Goal: Task Accomplishment & Management: Complete application form

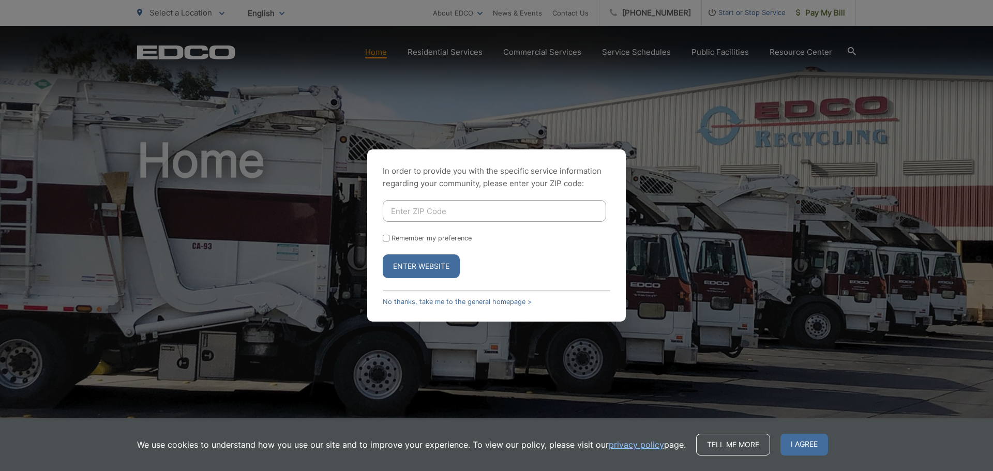
click at [470, 214] on input "Enter ZIP Code" at bounding box center [494, 211] width 223 height 22
type input "92021"
click at [431, 262] on button "Enter Website" at bounding box center [421, 266] width 77 height 24
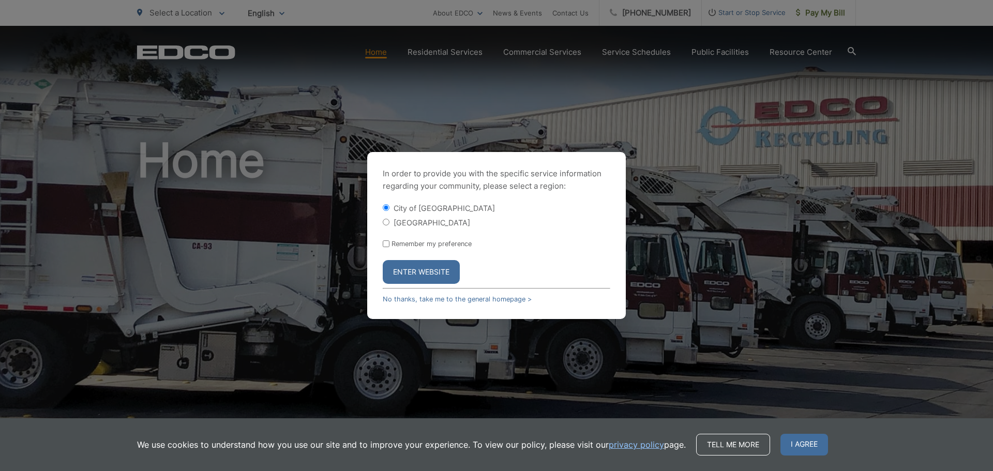
click at [386, 222] on input "[GEOGRAPHIC_DATA]" at bounding box center [386, 222] width 7 height 7
radio input "true"
click at [422, 269] on button "Enter Website" at bounding box center [421, 272] width 77 height 24
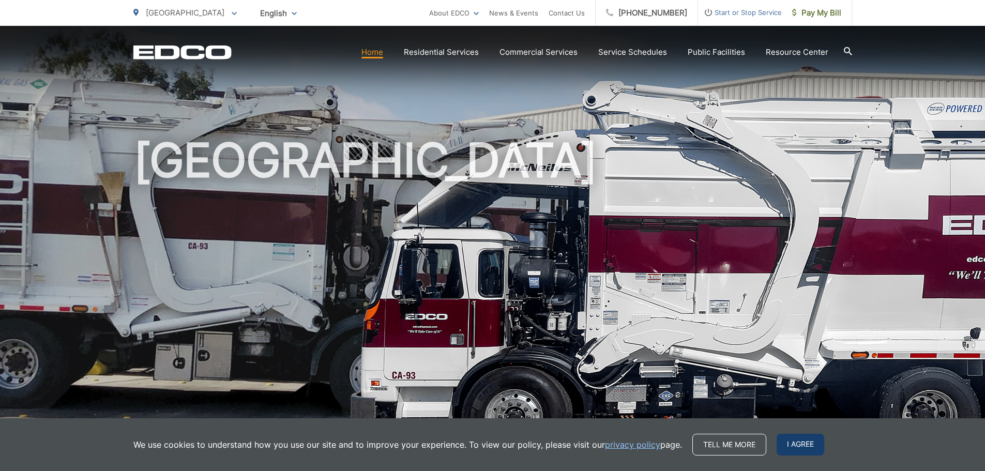
click at [793, 443] on span "I agree" at bounding box center [801, 445] width 48 height 22
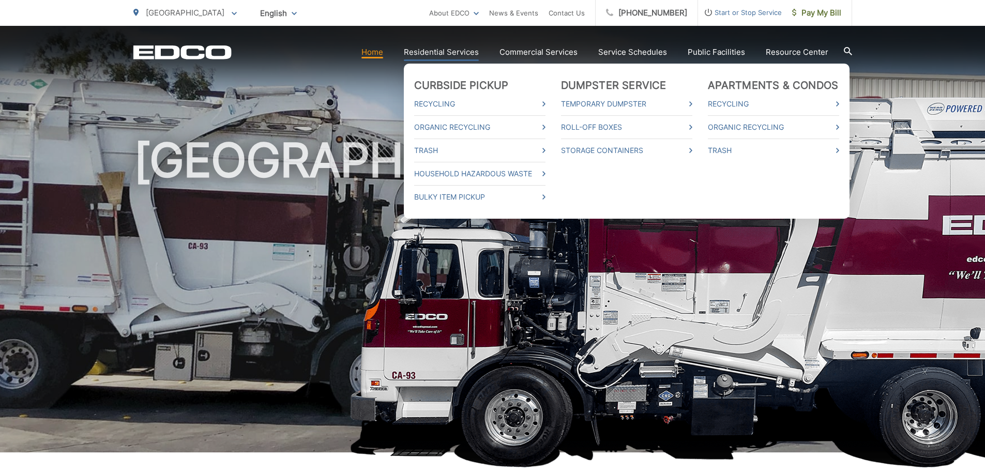
click at [439, 51] on link "Residential Services" at bounding box center [441, 52] width 75 height 12
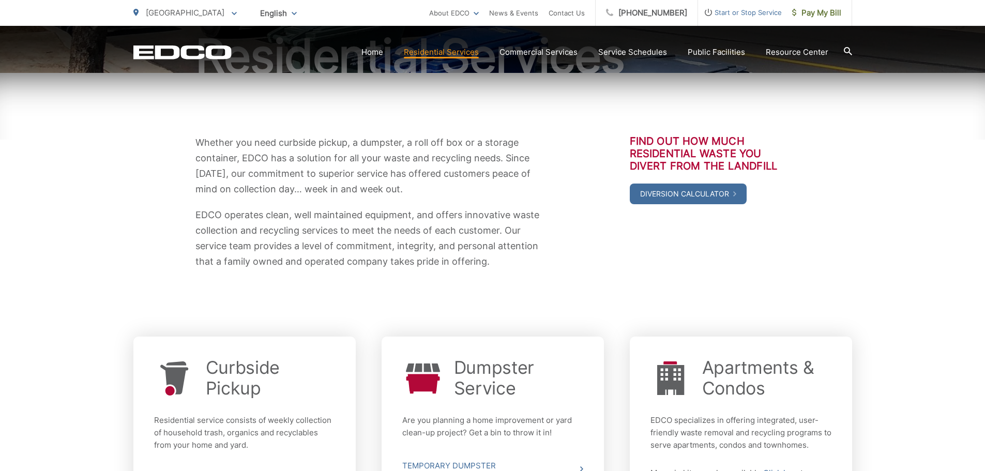
scroll to position [392, 0]
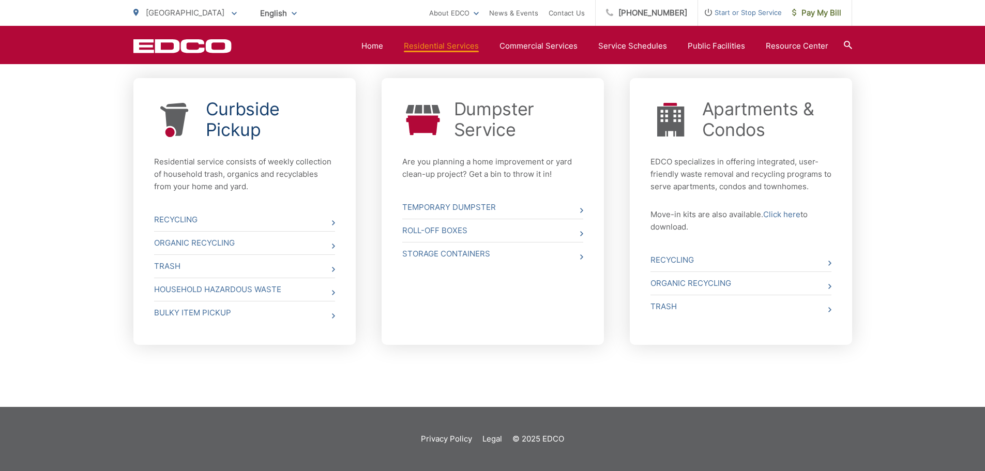
click at [238, 119] on link "Curbside Pickup" at bounding box center [270, 119] width 129 height 41
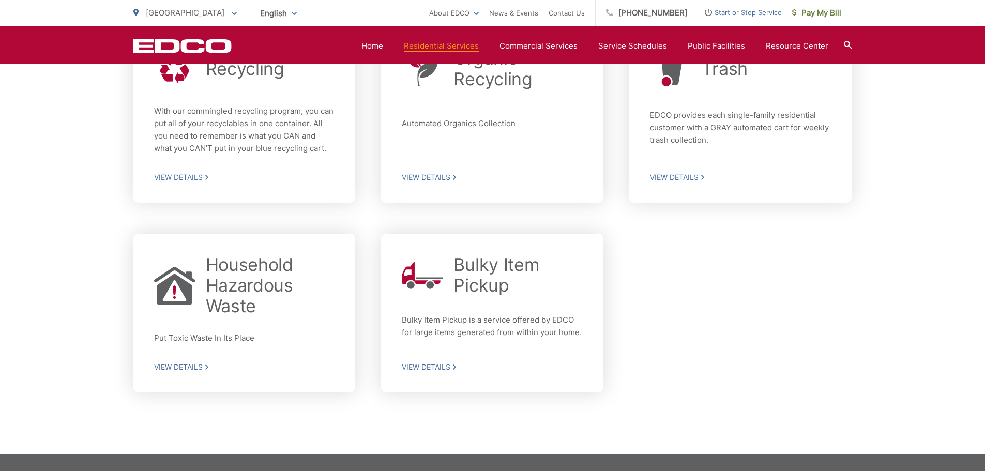
scroll to position [301, 0]
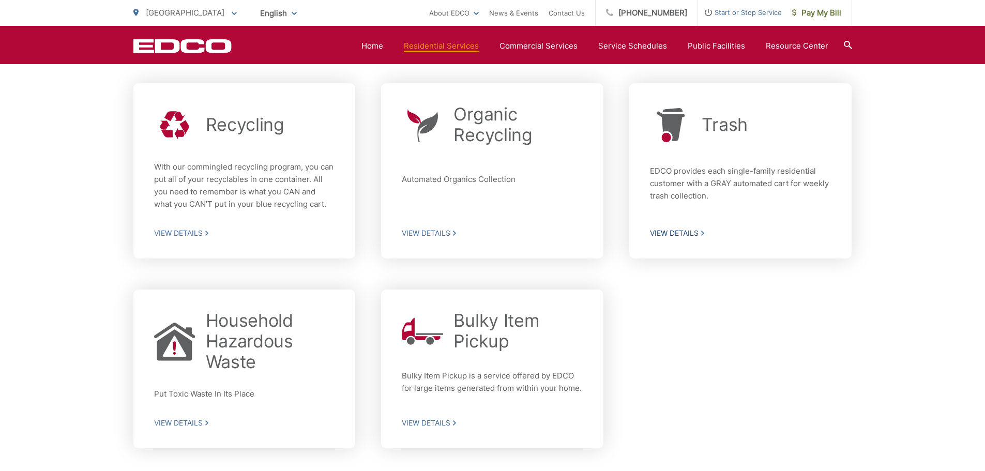
click at [678, 232] on span "View Details" at bounding box center [740, 233] width 181 height 9
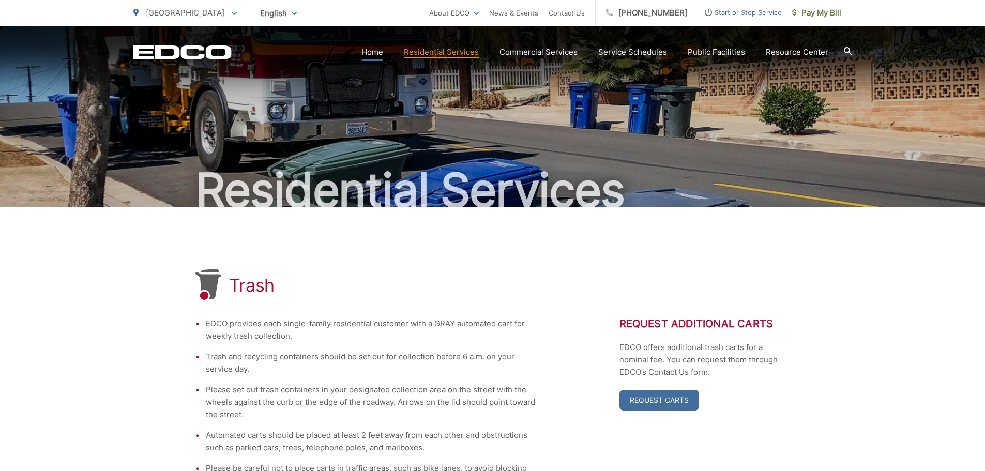
click at [373, 52] on link "Home" at bounding box center [372, 52] width 22 height 12
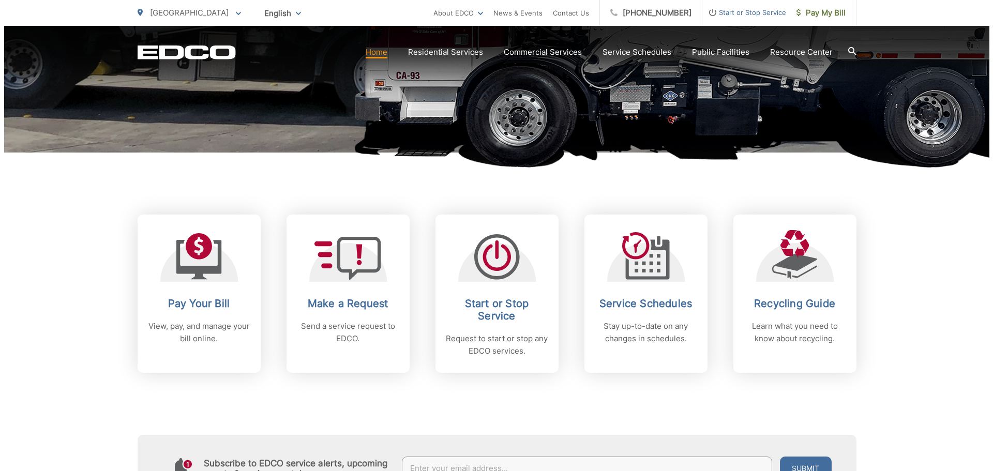
scroll to position [310, 0]
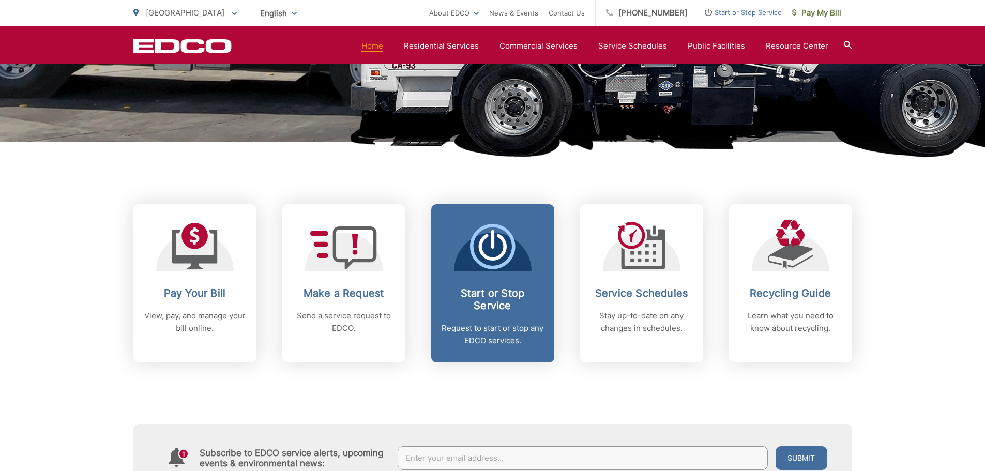
click at [499, 247] on icon at bounding box center [492, 246] width 45 height 45
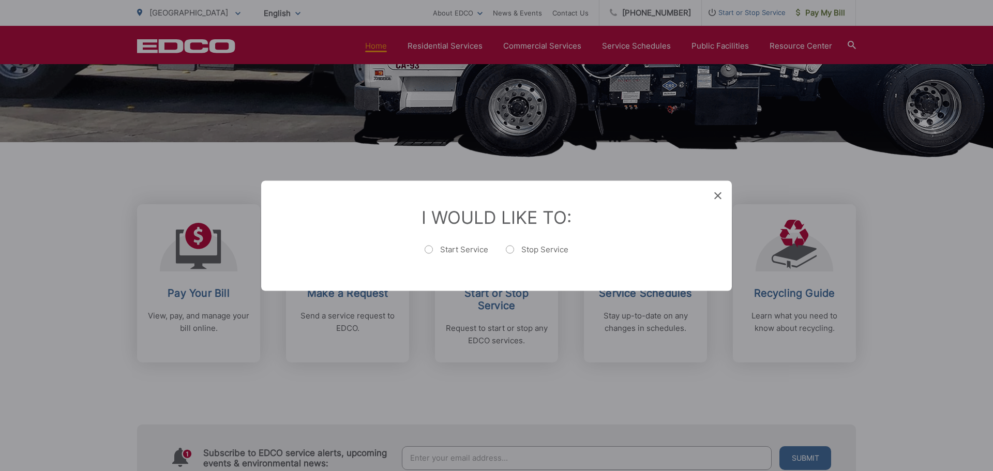
click at [429, 249] on label "Start Service" at bounding box center [456, 254] width 64 height 21
radio input "true"
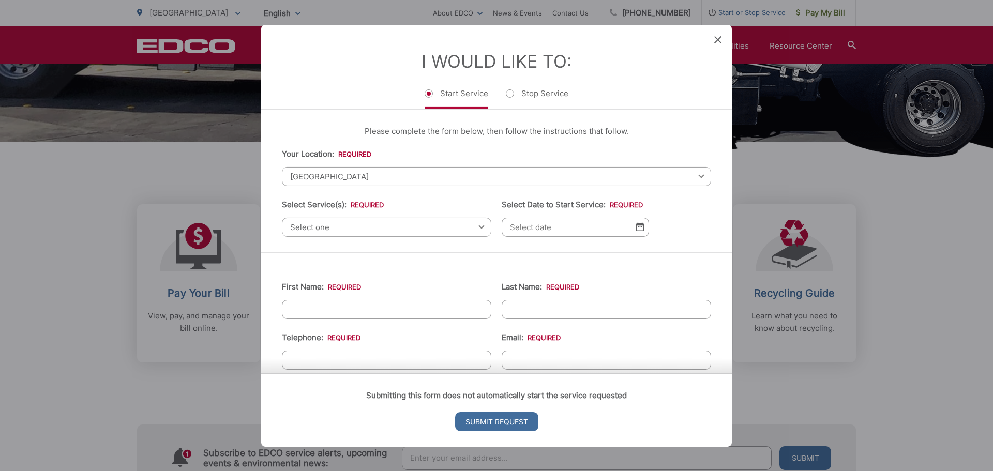
click at [478, 226] on div "Select one Select one Residential Curbside Pickup Commercial/Business Services …" at bounding box center [386, 226] width 209 height 19
click at [693, 175] on div "[GEOGRAPHIC_DATA] Select your location Alpine [GEOGRAPHIC_DATA][PERSON_NAME][GE…" at bounding box center [496, 175] width 429 height 19
click at [382, 169] on span "[GEOGRAPHIC_DATA]" at bounding box center [496, 175] width 429 height 19
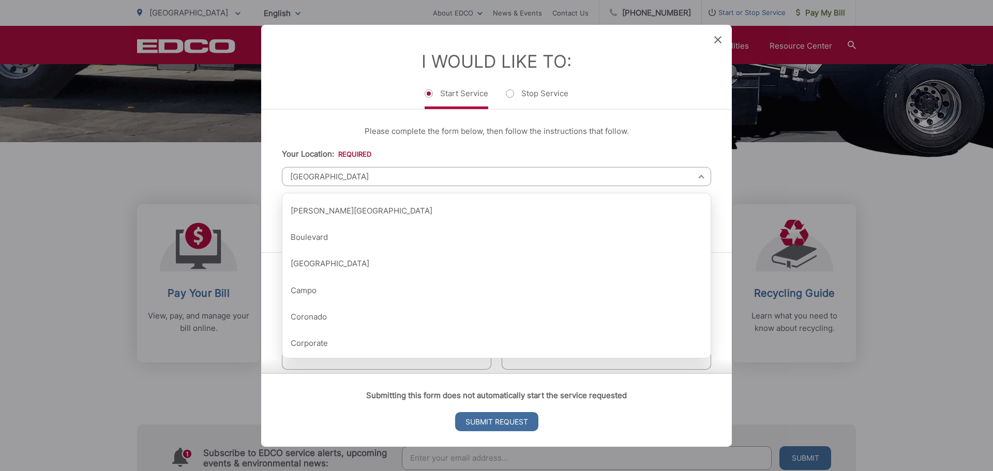
scroll to position [103, 0]
click at [447, 156] on li "Your Location: * Select your location Alpine [GEOGRAPHIC_DATA][PERSON_NAME][GEO…" at bounding box center [496, 166] width 429 height 38
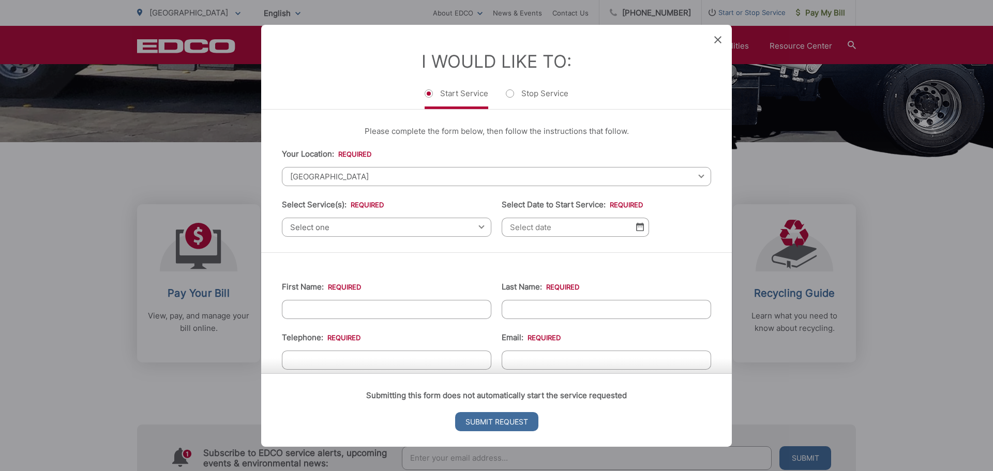
click at [585, 172] on span "[GEOGRAPHIC_DATA]" at bounding box center [496, 175] width 429 height 19
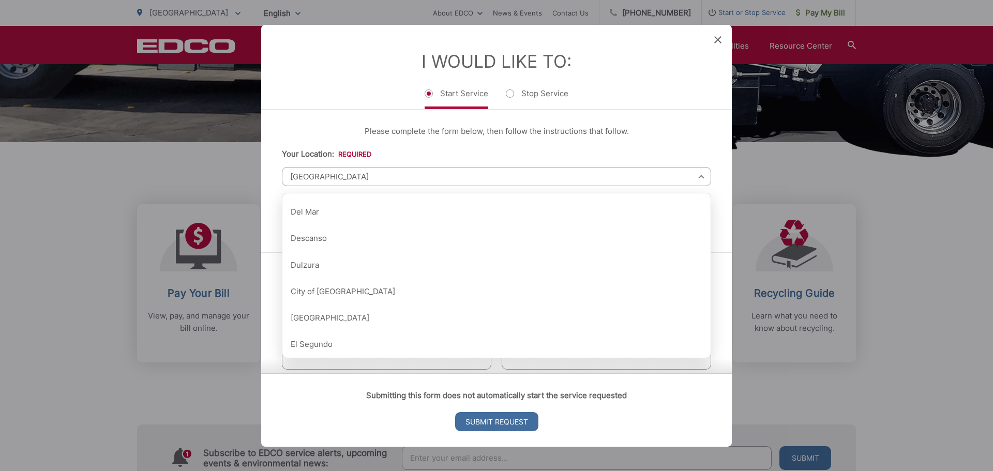
scroll to position [310, 0]
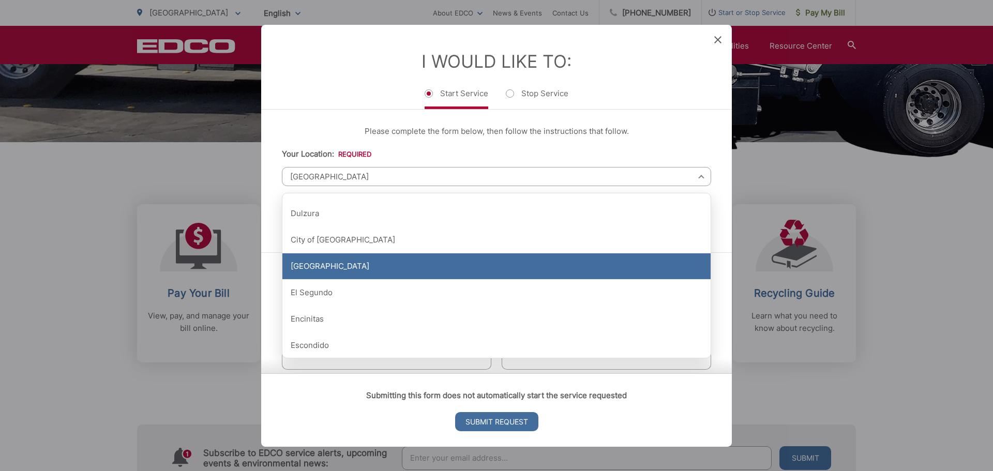
click at [315, 266] on div "[GEOGRAPHIC_DATA]" at bounding box center [496, 266] width 428 height 26
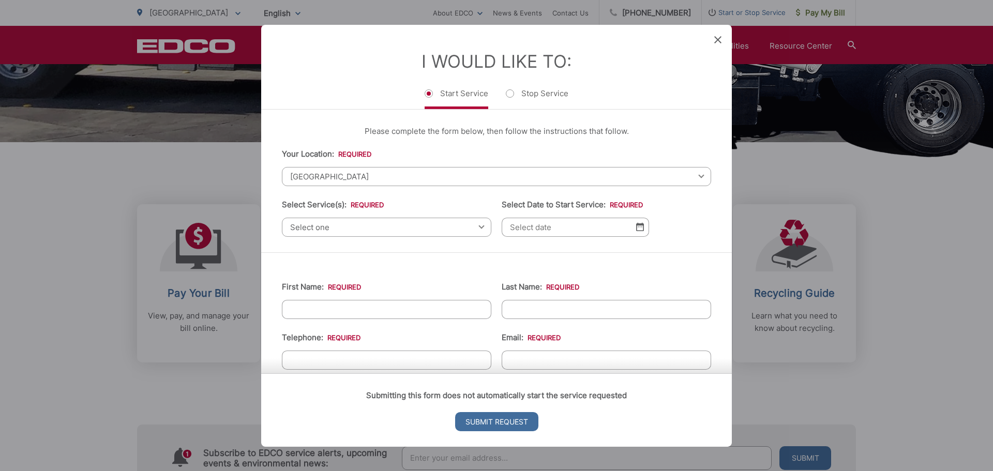
click at [477, 225] on div "Select one Select one Residential Curbside Pickup Commercial/Business Services …" at bounding box center [386, 226] width 209 height 19
click at [475, 225] on div "Select one Select one Residential Curbside Pickup Commercial/Business Services …" at bounding box center [386, 226] width 209 height 19
click at [353, 229] on span "Select one" at bounding box center [386, 226] width 209 height 19
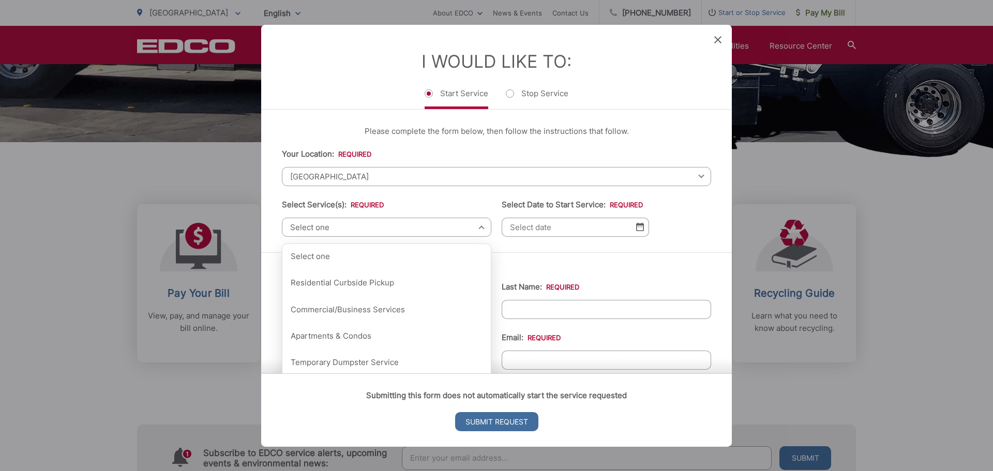
click at [694, 129] on p "Please complete the form below, then follow the instructions that follow." at bounding box center [496, 131] width 429 height 12
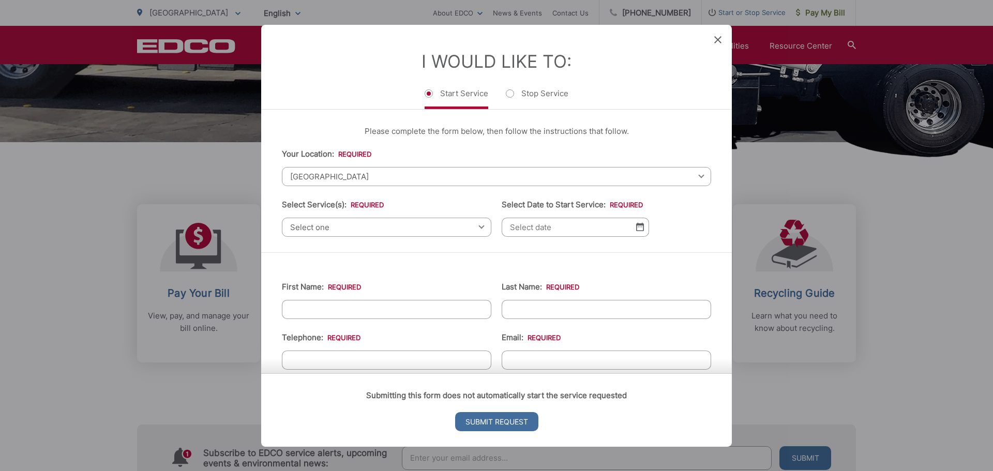
click at [478, 225] on div "Select one Select one Residential Curbside Pickup Commercial/Business Services …" at bounding box center [386, 226] width 209 height 19
click at [477, 228] on div "Select one Select one Residential Curbside Pickup Commercial/Business Services …" at bounding box center [386, 226] width 209 height 19
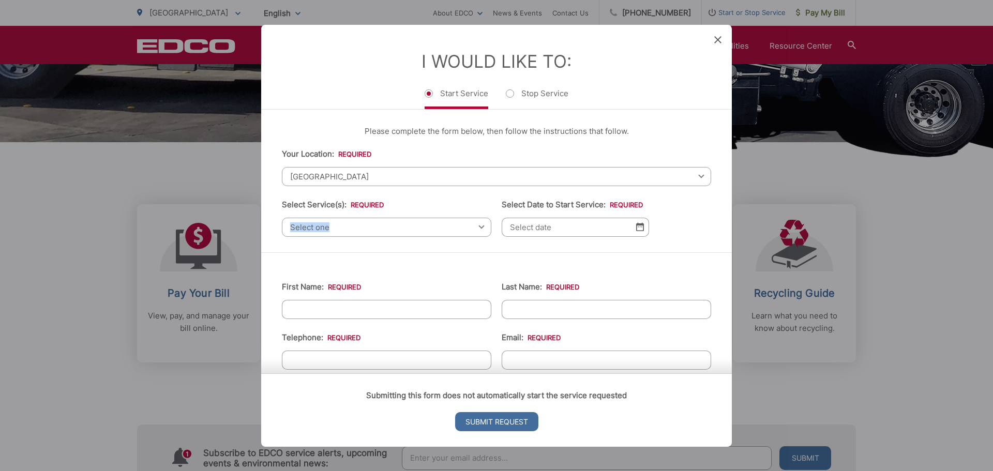
click at [478, 228] on div "Select one Select one Residential Curbside Pickup Commercial/Business Services …" at bounding box center [386, 226] width 209 height 19
click at [425, 223] on span "Select one" at bounding box center [386, 226] width 209 height 19
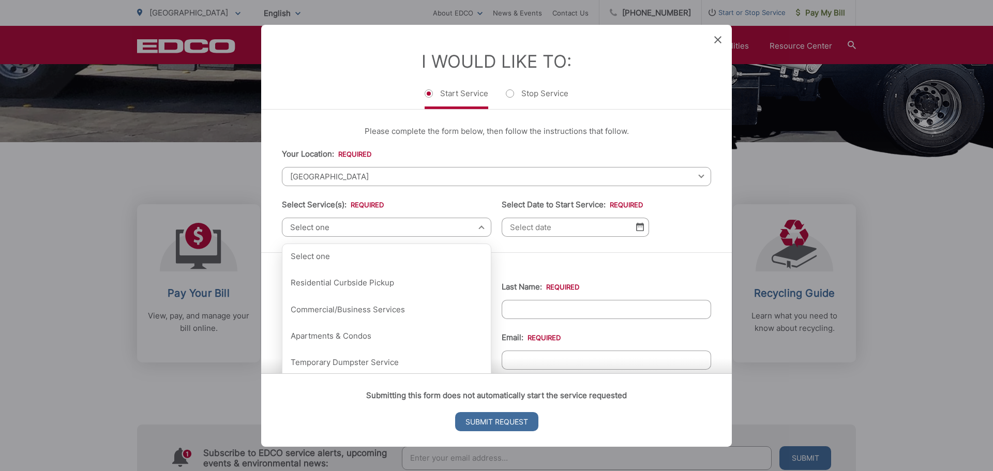
click at [425, 223] on span "Select one" at bounding box center [386, 226] width 209 height 19
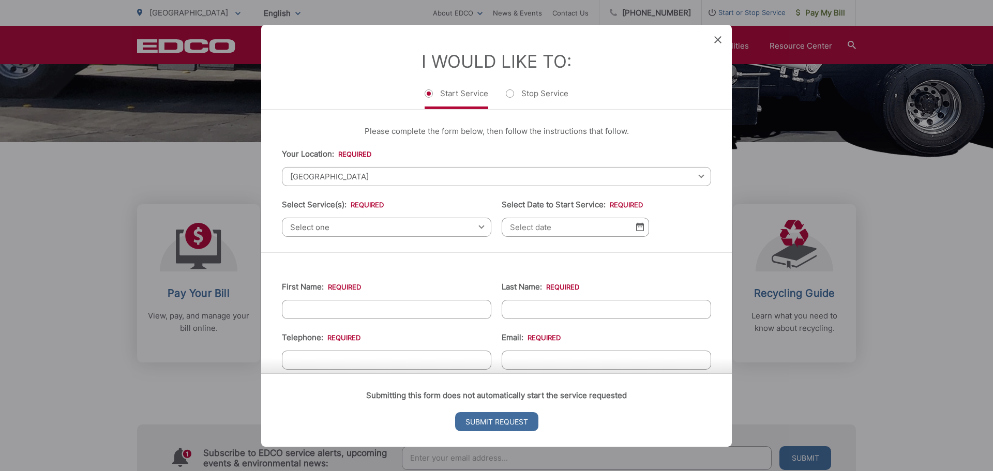
click at [478, 227] on div "Select one Select one Residential Curbside Pickup Commercial/Business Services …" at bounding box center [386, 226] width 209 height 19
click at [479, 226] on div "Select one Select one Residential Curbside Pickup Commercial/Business Services …" at bounding box center [386, 226] width 209 height 19
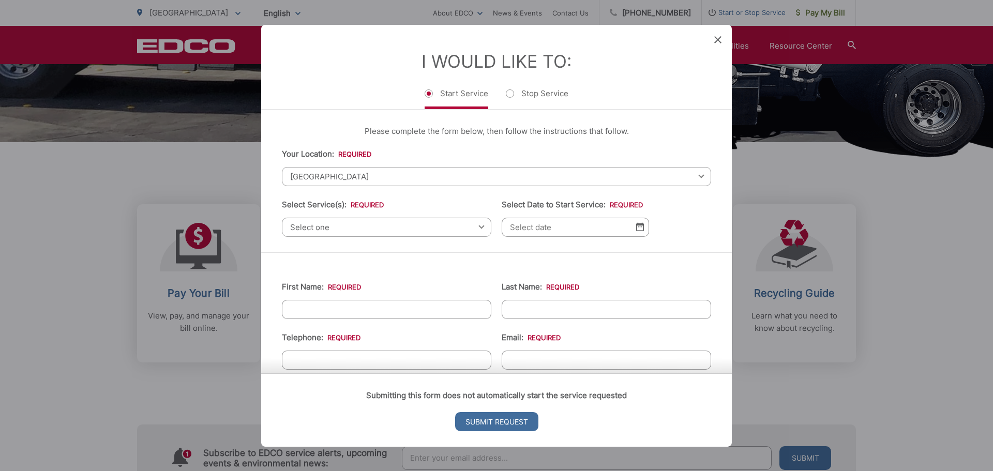
click at [479, 226] on div "Select one Select one Residential Curbside Pickup Commercial/Business Services …" at bounding box center [386, 226] width 209 height 19
drag, startPoint x: 412, startPoint y: 232, endPoint x: 380, endPoint y: 230, distance: 31.6
click at [384, 230] on span "Select one" at bounding box center [386, 226] width 209 height 19
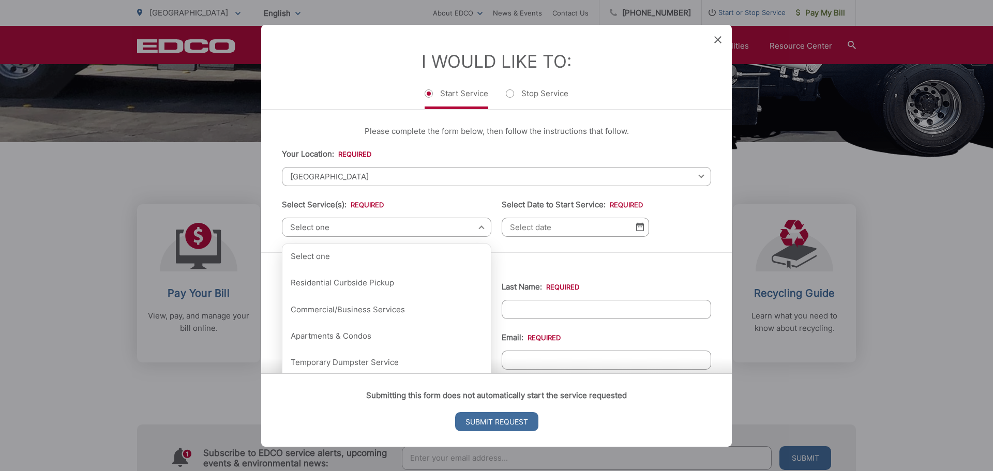
click at [371, 227] on span "Select one" at bounding box center [386, 226] width 209 height 19
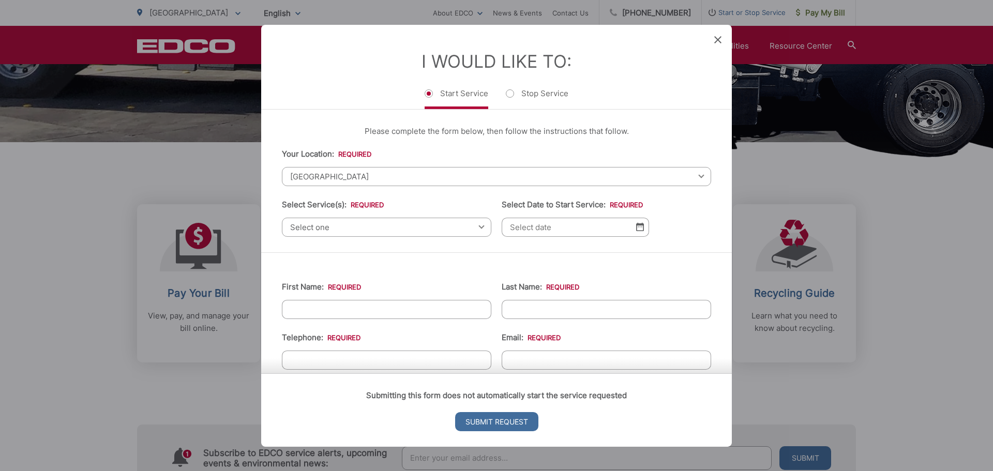
click at [375, 223] on span "Select one" at bounding box center [386, 226] width 209 height 19
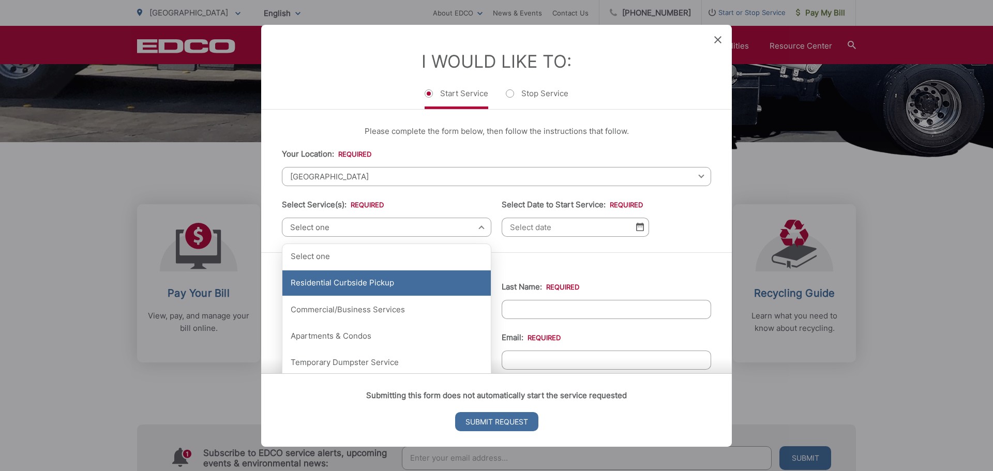
click at [336, 279] on div "Residential Curbside Pickup" at bounding box center [386, 283] width 208 height 26
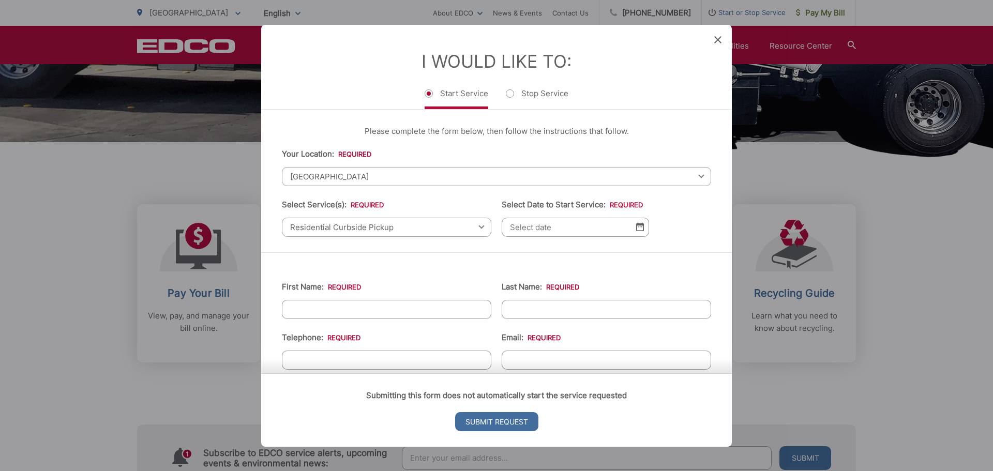
click at [636, 231] on img at bounding box center [640, 226] width 8 height 9
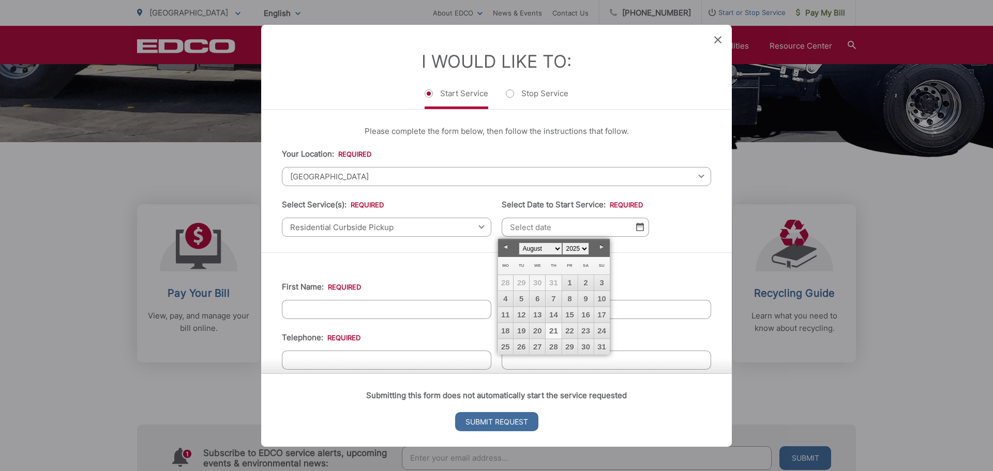
click at [602, 247] on link "Next" at bounding box center [602, 247] width 16 height 16
click at [507, 246] on link "Prev" at bounding box center [506, 247] width 16 height 16
click at [603, 248] on link "Next" at bounding box center [602, 247] width 16 height 16
click at [504, 244] on link "Prev" at bounding box center [506, 247] width 16 height 16
click at [599, 244] on link "Next" at bounding box center [602, 247] width 16 height 16
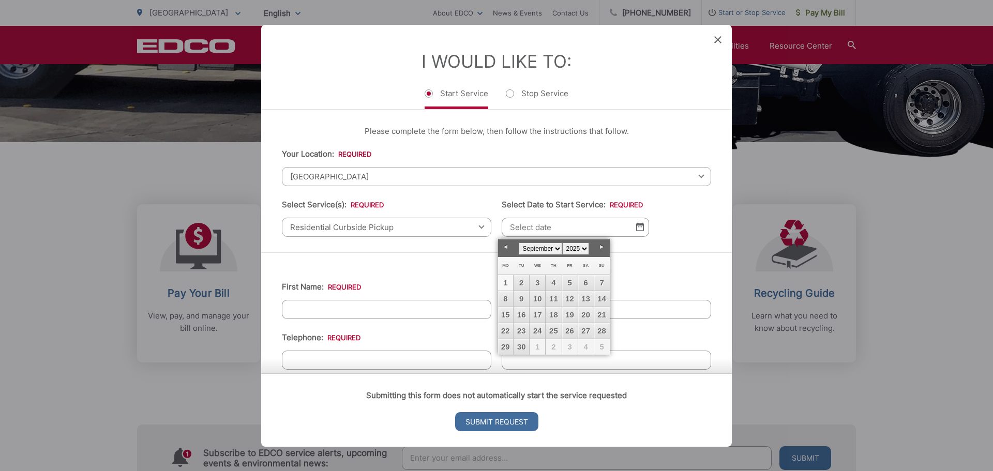
click at [508, 281] on link "1" at bounding box center [506, 283] width 16 height 16
type input "09/01/2025"
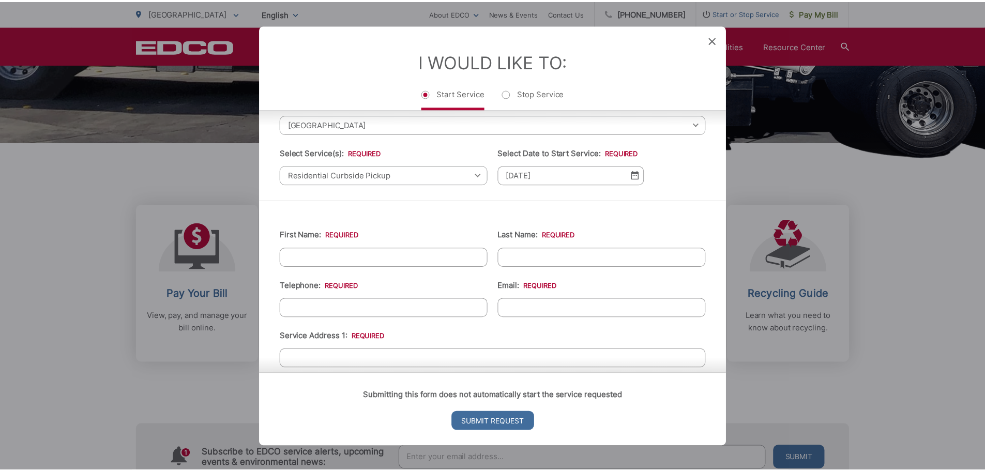
scroll to position [0, 0]
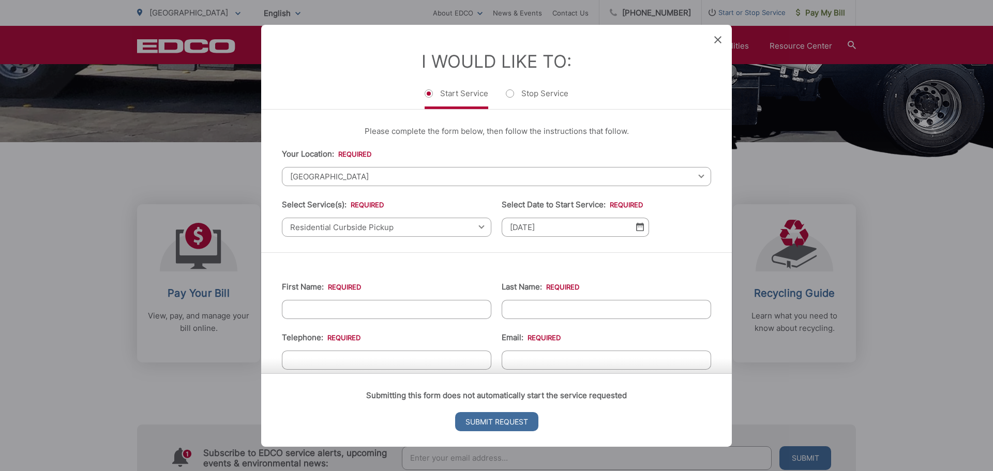
click at [718, 37] on icon at bounding box center [717, 39] width 7 height 7
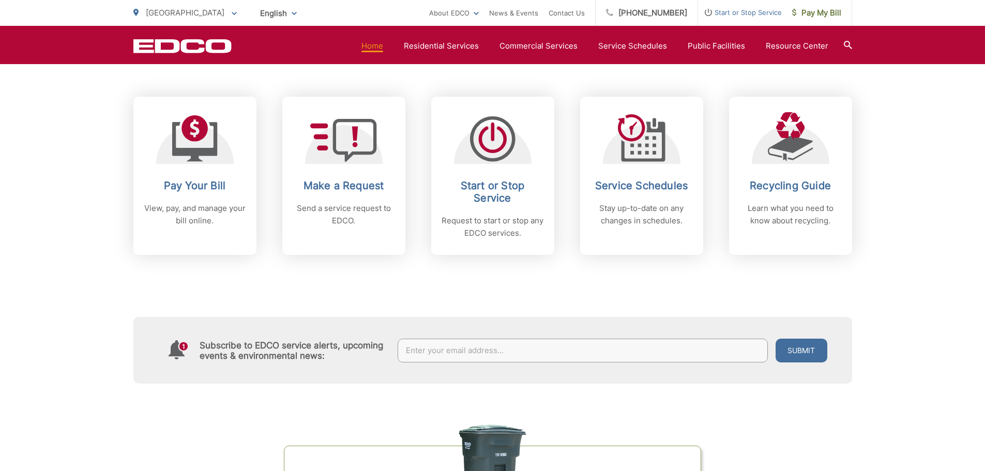
scroll to position [207, 0]
